Goal: Complete application form: Complete application form

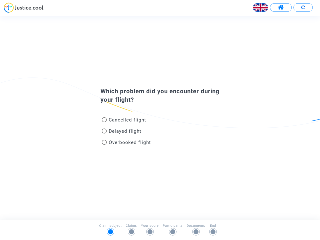
click at [261, 8] on img at bounding box center [260, 7] width 15 height 15
click at [281, 8] on span at bounding box center [281, 7] width 6 height 7
click at [303, 8] on div at bounding box center [160, 10] width 320 height 14
click at [160, 118] on div "Cancelled flight" at bounding box center [152, 120] width 110 height 11
click at [124, 121] on span "Cancelled flight" at bounding box center [127, 120] width 37 height 6
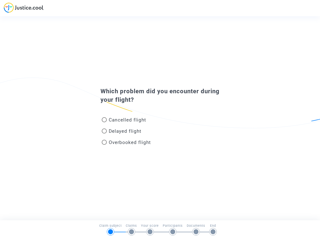
click at [104, 122] on input "Cancelled flight" at bounding box center [104, 122] width 0 height 0
radio input "true"
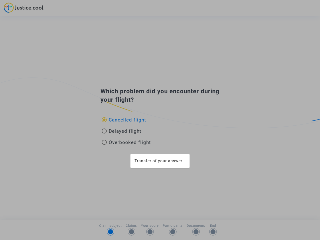
click at [124, 120] on div "Transfer of your answer..." at bounding box center [160, 120] width 320 height 240
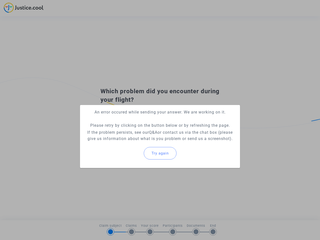
click at [122, 132] on p "If the problem persists, see our Q&A or contact us via the chat box (please giv…" at bounding box center [160, 135] width 152 height 13
click at [122, 131] on p "If the problem persists, see our Q&A or contact us via the chat box (please giv…" at bounding box center [160, 135] width 152 height 13
click at [126, 143] on div "Try again" at bounding box center [160, 154] width 152 height 22
click at [126, 142] on mat-card "An error occured while sending your answer. We are working on it. Please retry …" at bounding box center [160, 136] width 160 height 63
